Goal: Task Accomplishment & Management: Use online tool/utility

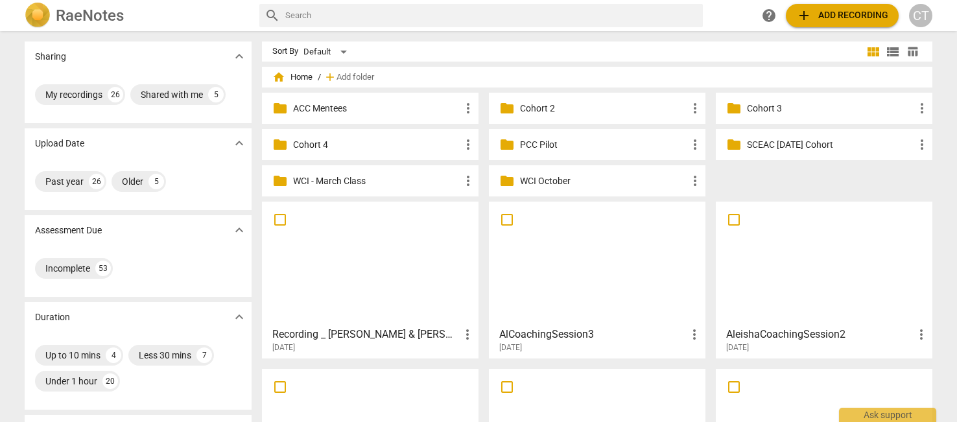
click at [836, 19] on span "add Add recording" at bounding box center [843, 16] width 92 height 16
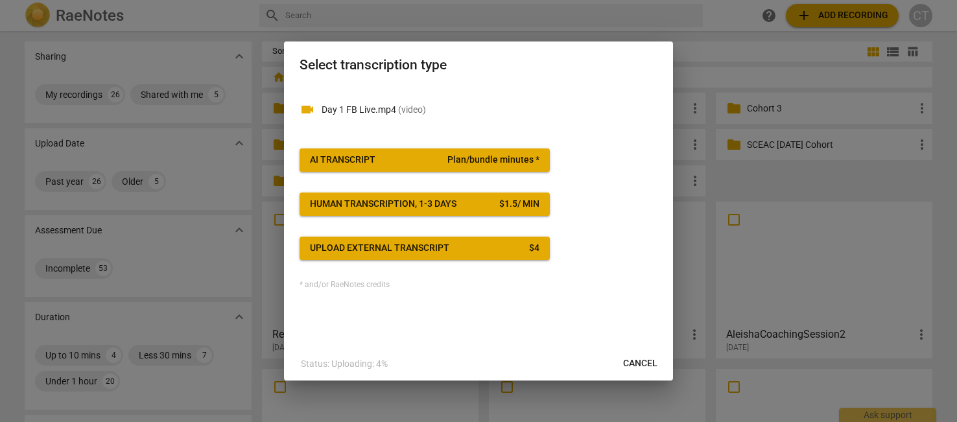
click at [494, 163] on span "Plan/bundle minutes *" at bounding box center [494, 160] width 92 height 13
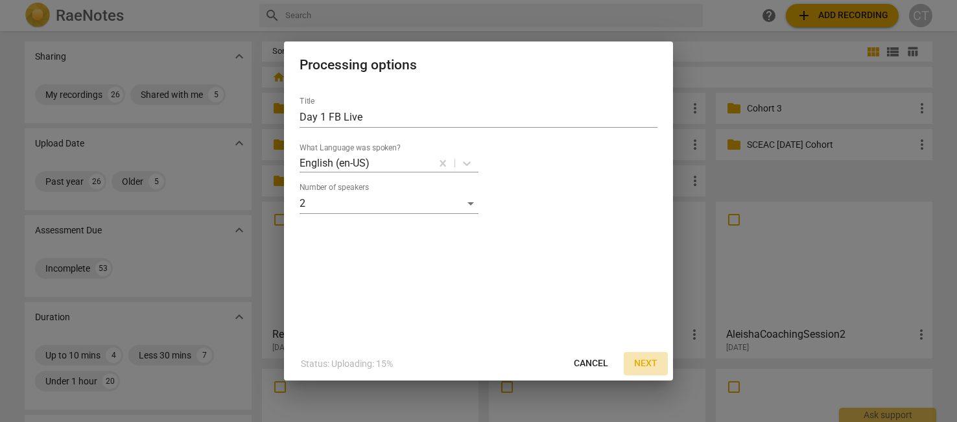
click at [640, 363] on span "Next" at bounding box center [645, 363] width 23 height 13
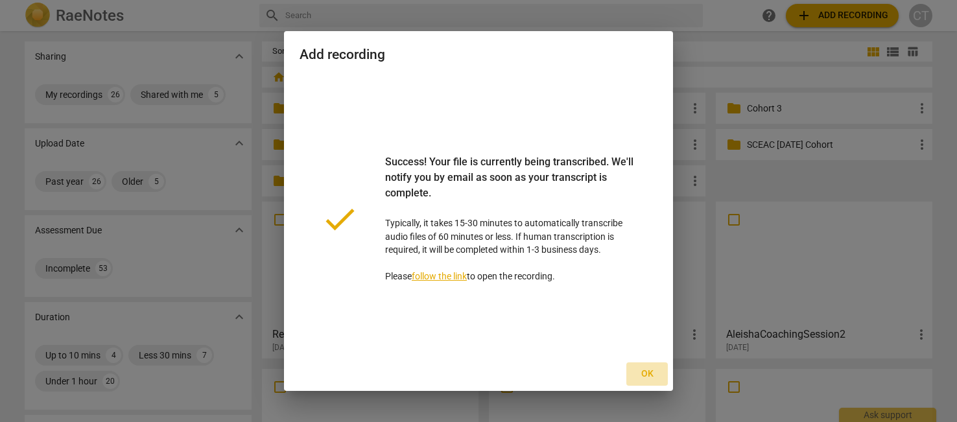
click at [650, 372] on span "Ok" at bounding box center [647, 374] width 21 height 13
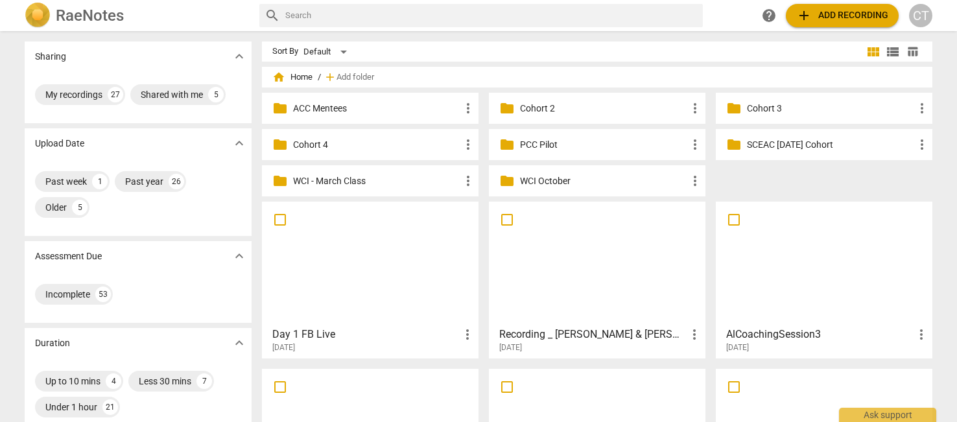
click at [367, 280] on div at bounding box center [371, 263] width 208 height 115
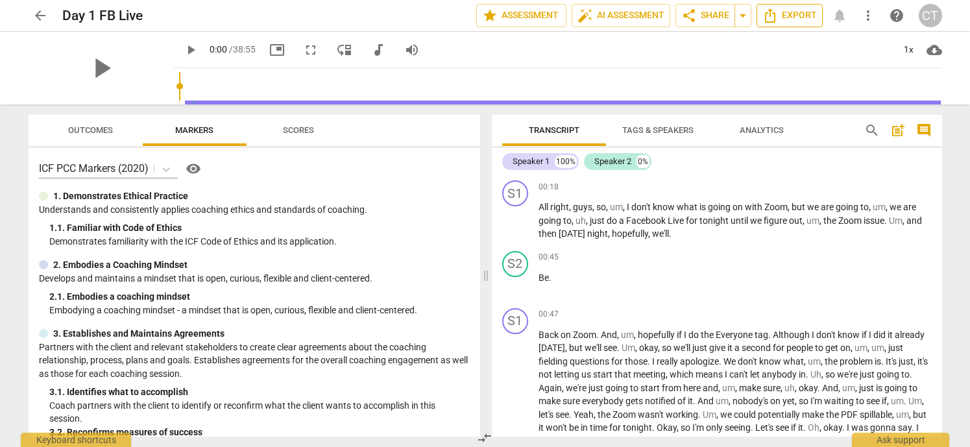
click at [779, 15] on span "Export" at bounding box center [789, 16] width 54 height 16
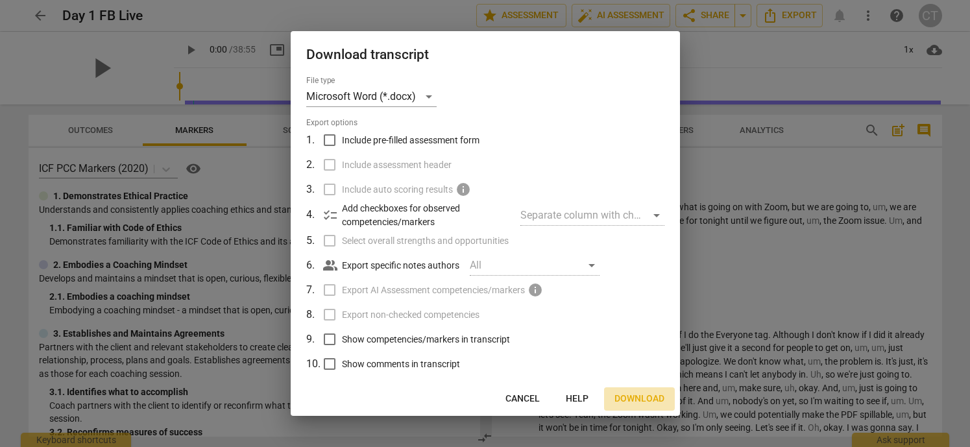
click at [632, 398] on span "Download" at bounding box center [639, 398] width 50 height 13
